Goal: Submit feedback/report problem

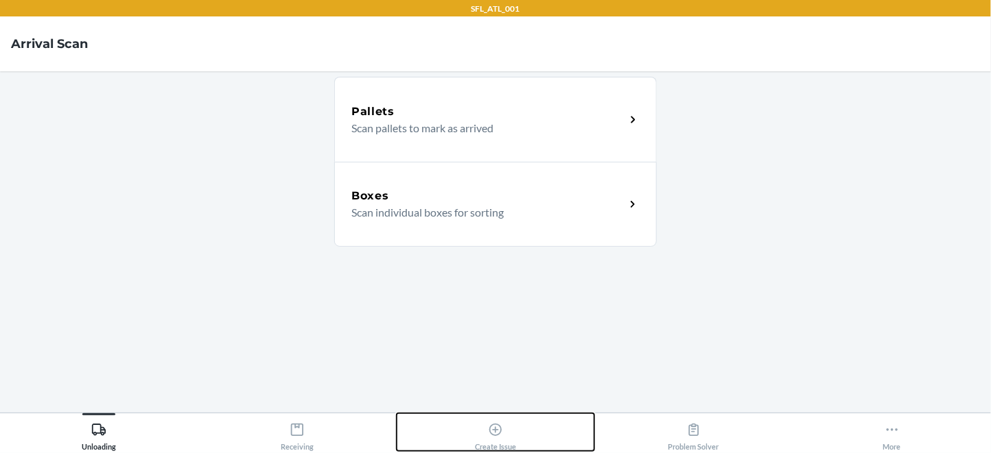
click at [493, 425] on icon at bounding box center [495, 430] width 12 height 12
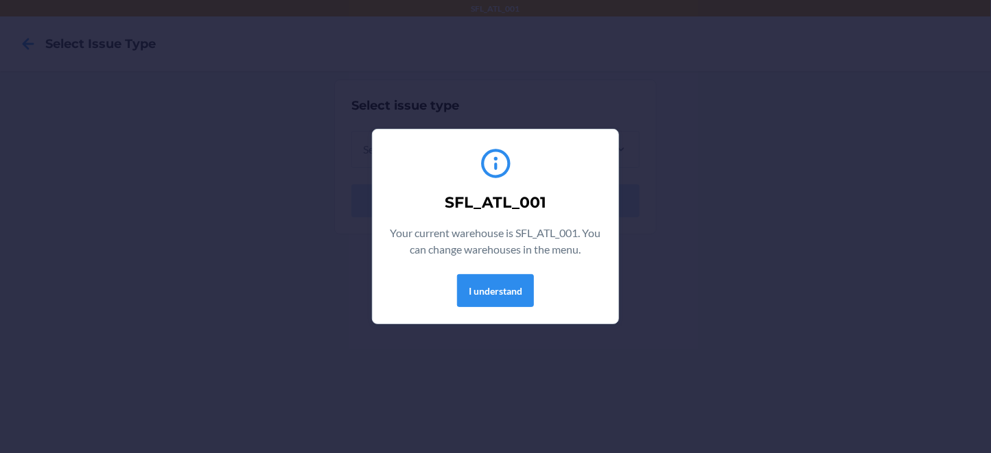
click at [484, 290] on div "SFL_ATL_001 Your current warehouse is SFL_ATL_001. You can change warehouses in…" at bounding box center [495, 227] width 213 height 172
click at [493, 307] on button "I understand" at bounding box center [495, 290] width 77 height 33
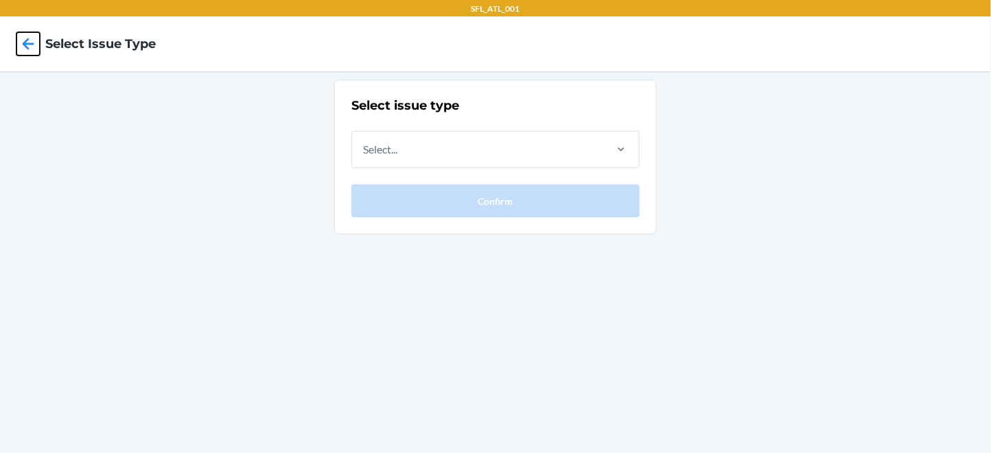
click at [22, 43] on icon at bounding box center [27, 43] width 23 height 23
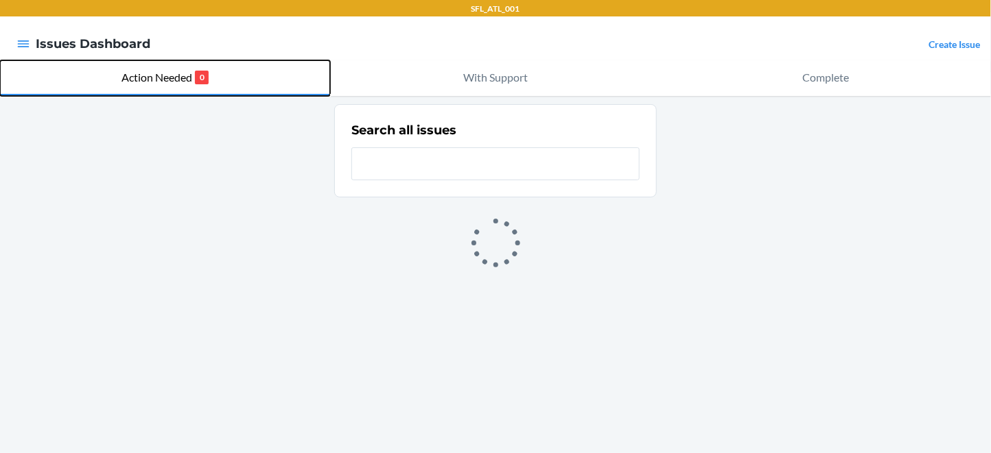
click at [209, 80] on p "0" at bounding box center [202, 78] width 14 height 14
click at [209, 82] on p "0" at bounding box center [202, 78] width 14 height 14
